Goal: Find specific page/section: Find specific page/section

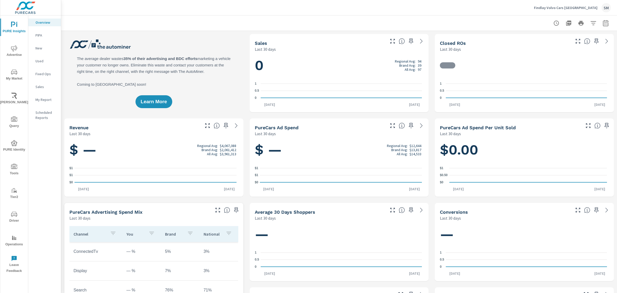
click at [13, 71] on icon "nav menu" at bounding box center [14, 72] width 6 height 6
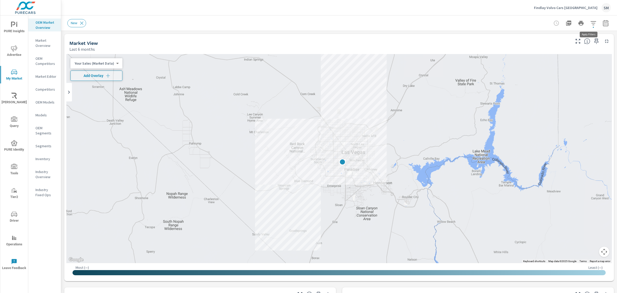
click at [591, 23] on icon "button" at bounding box center [593, 23] width 5 height 4
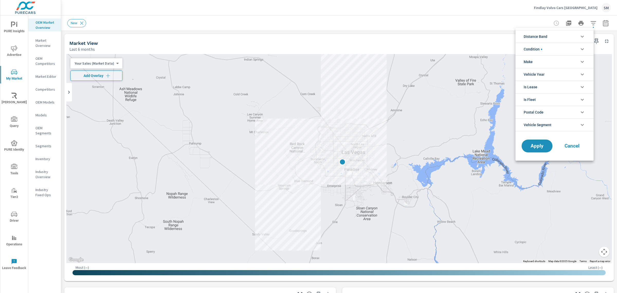
click at [559, 46] on li "Condition" at bounding box center [554, 49] width 78 height 13
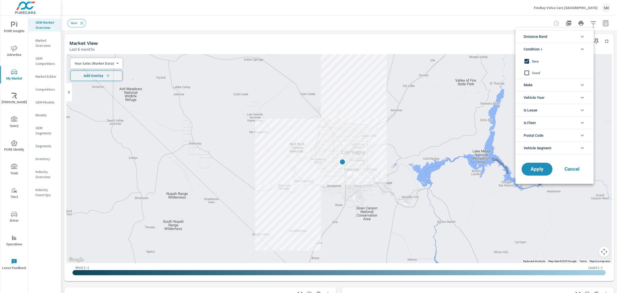
click at [549, 83] on li "Make" at bounding box center [554, 84] width 78 height 13
click at [527, 96] on input "filter options" at bounding box center [526, 97] width 11 height 11
click at [538, 179] on span "Apply" at bounding box center [536, 180] width 21 height 5
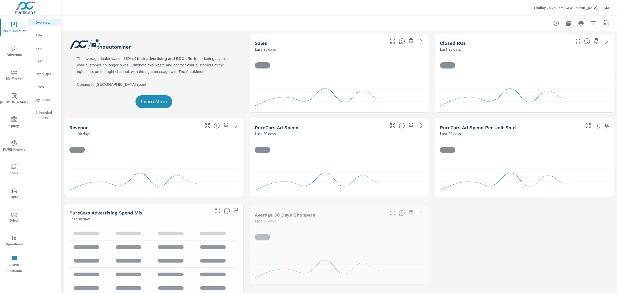
click at [16, 75] on icon "nav menu" at bounding box center [14, 72] width 6 height 6
